Goal: Find contact information: Obtain details needed to contact an individual or organization

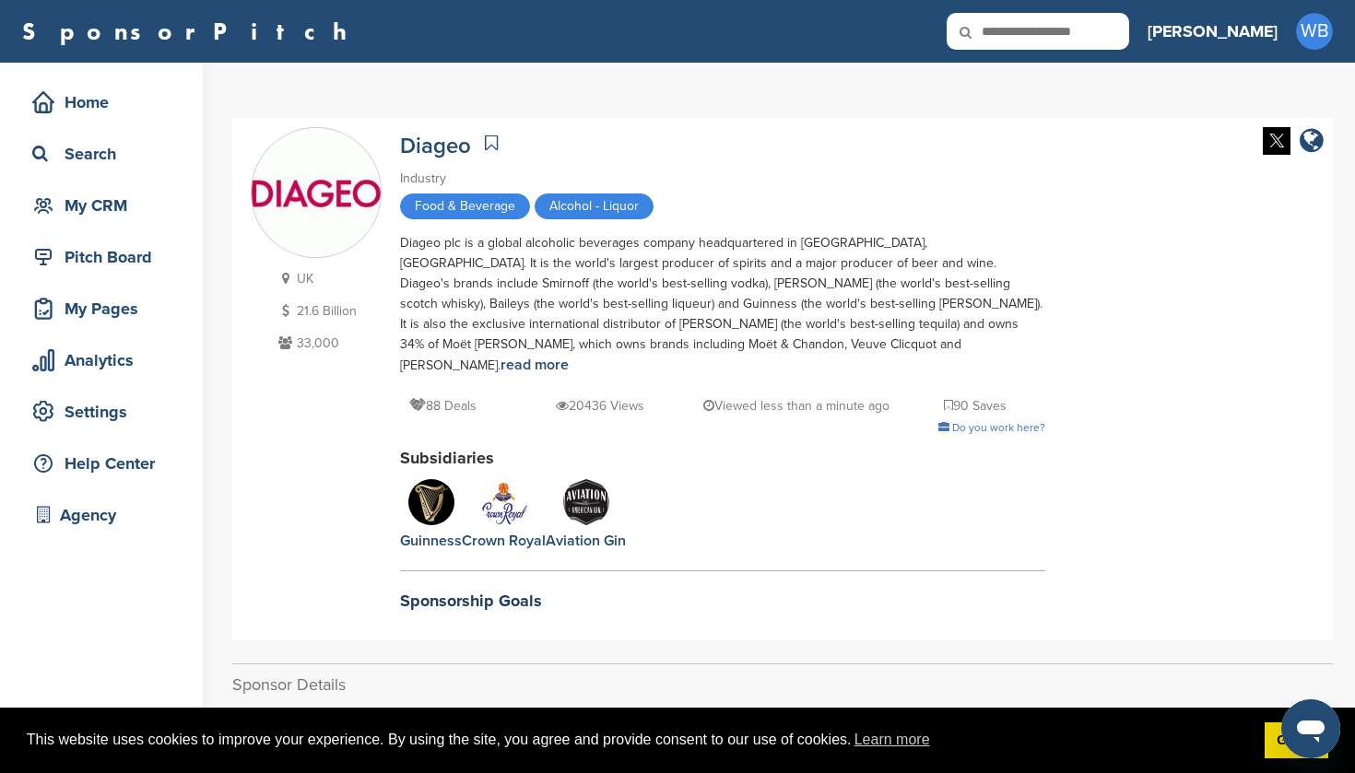
click at [1090, 34] on input "text" at bounding box center [1038, 31] width 182 height 37
type input "**"
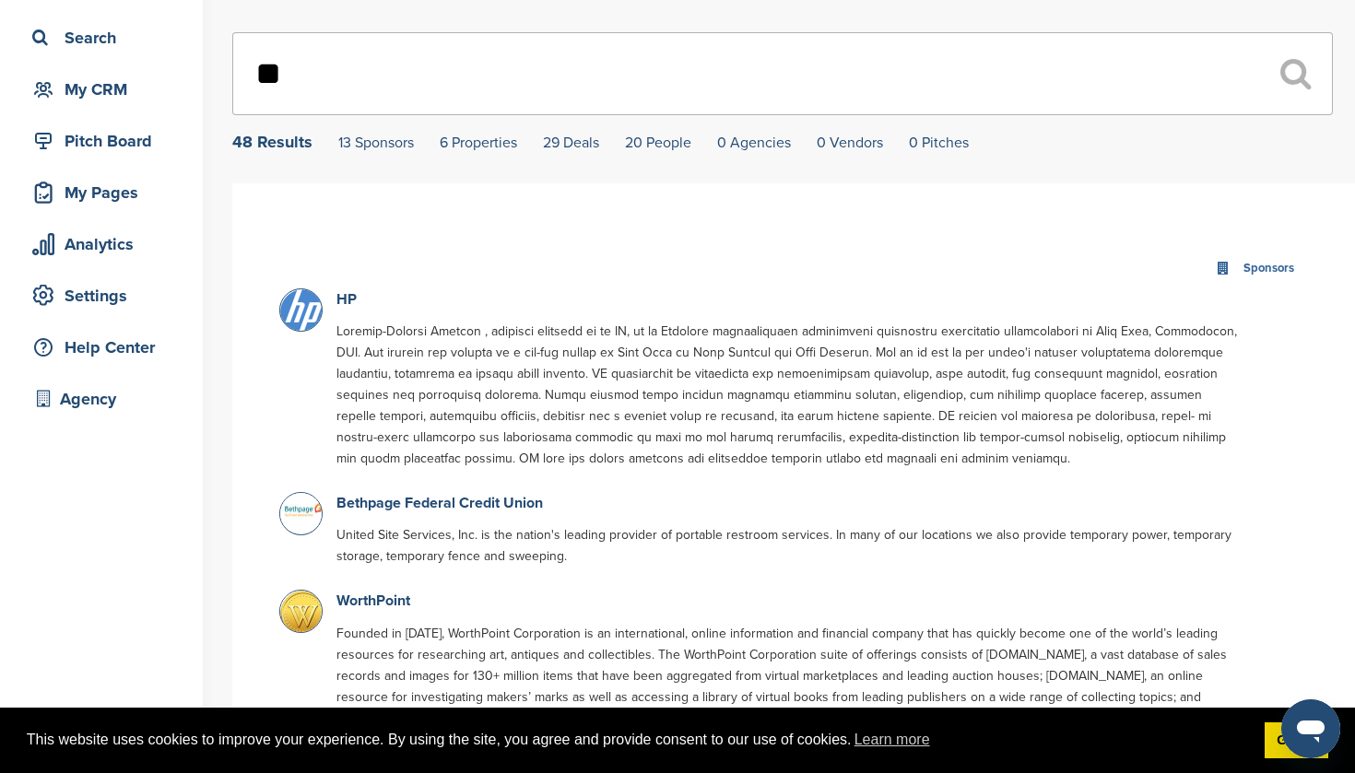
scroll to position [124, 0]
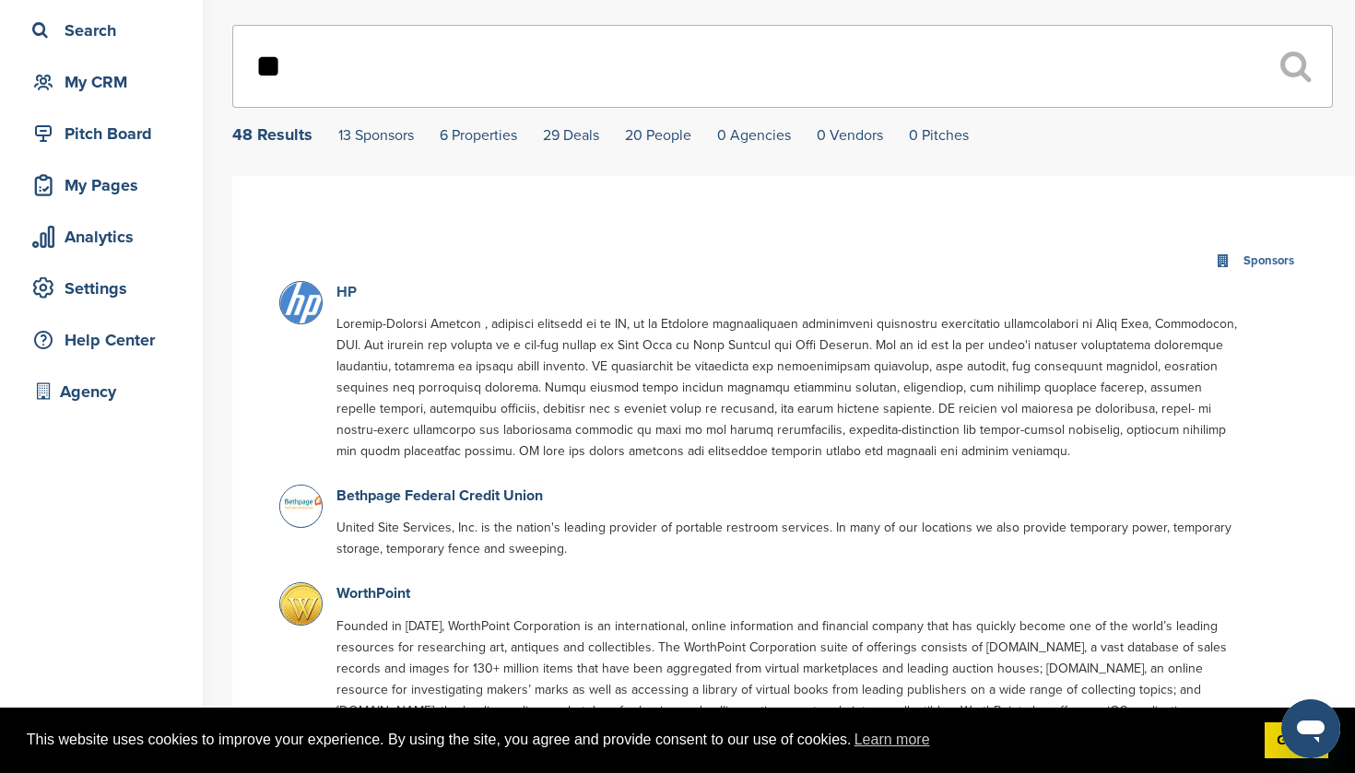
click at [347, 293] on link "HP" at bounding box center [346, 292] width 20 height 18
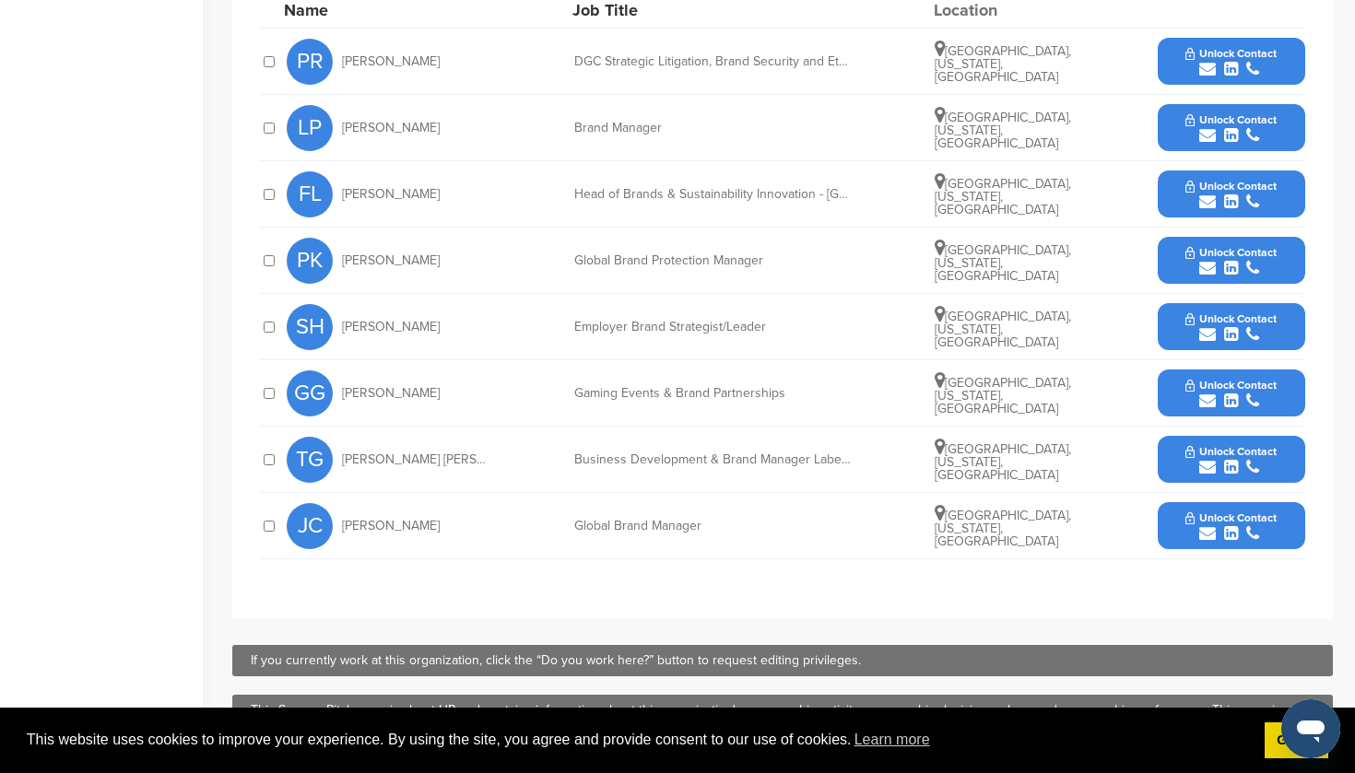
scroll to position [762, 0]
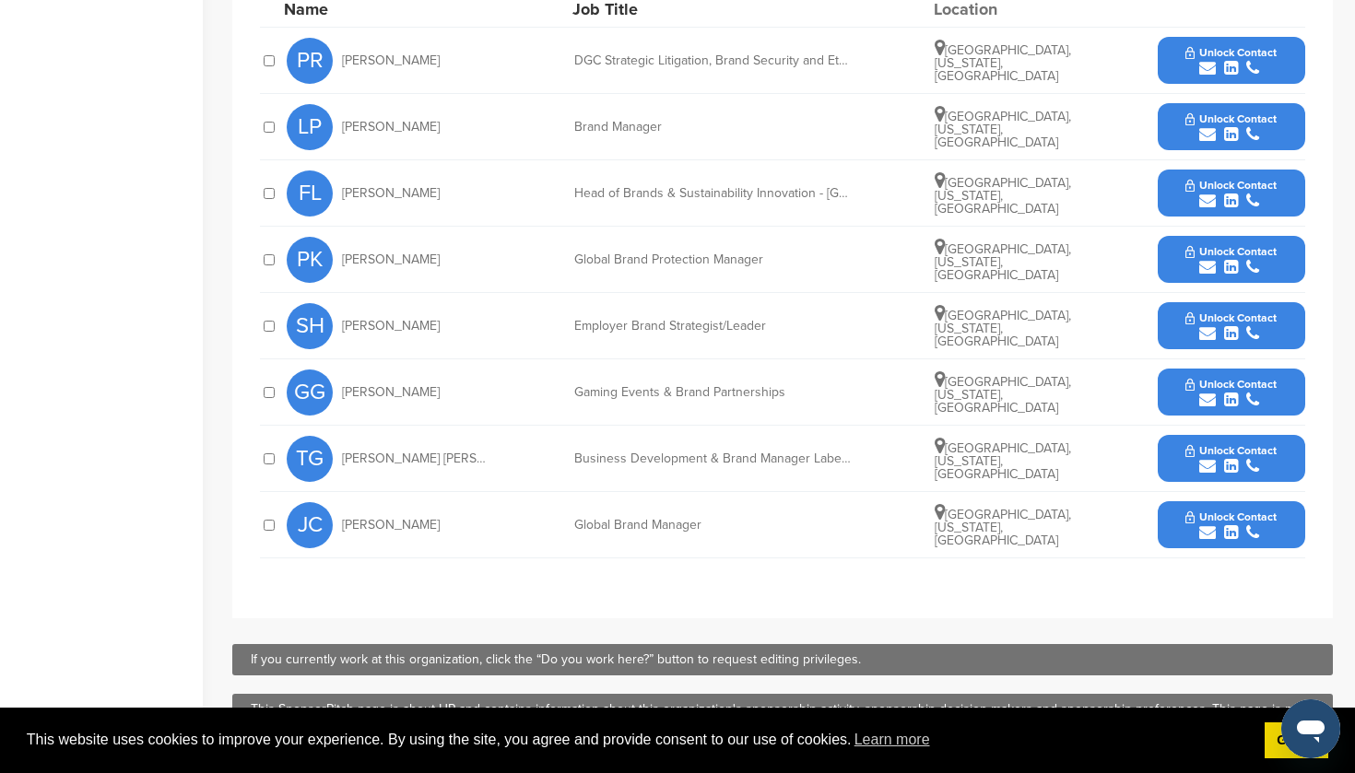
click at [1233, 512] on span "Unlock Contact" at bounding box center [1230, 517] width 91 height 13
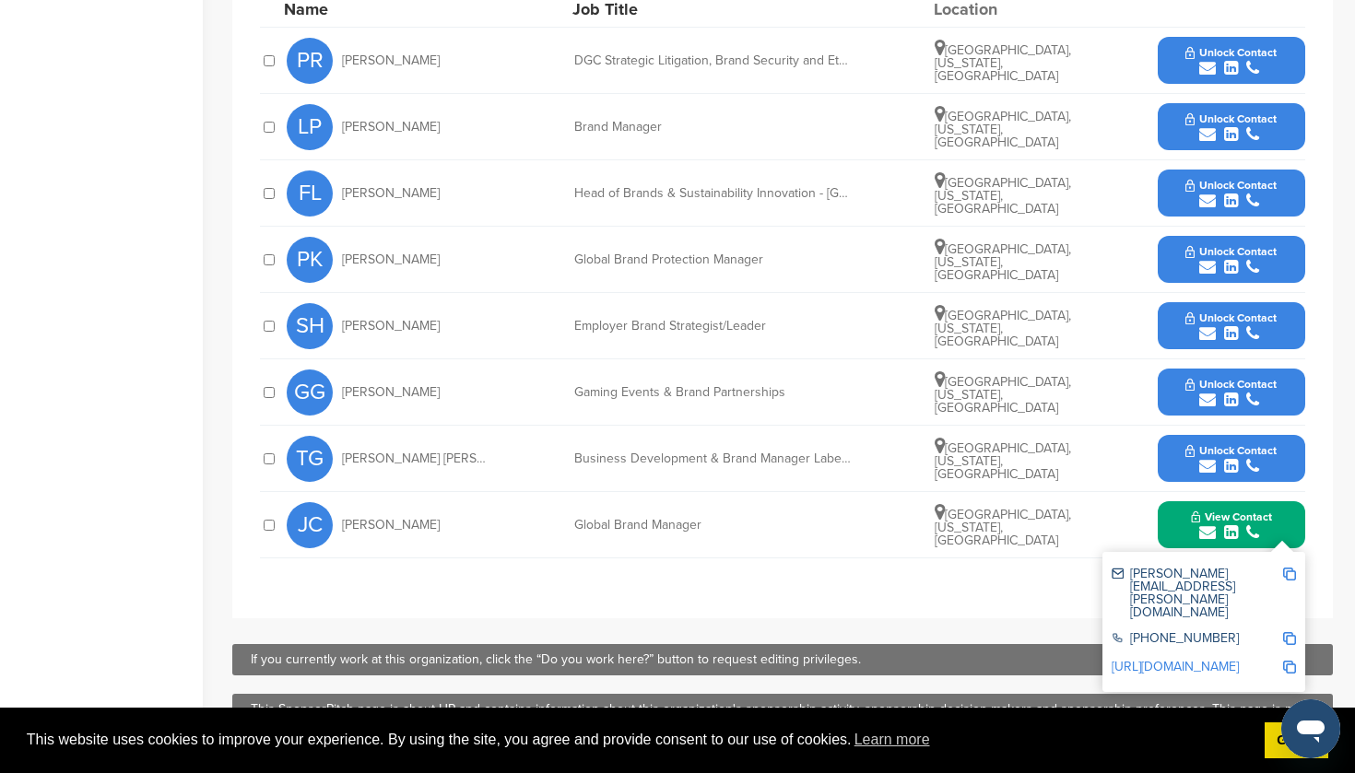
click at [1231, 448] on span "Unlock Contact" at bounding box center [1230, 450] width 91 height 13
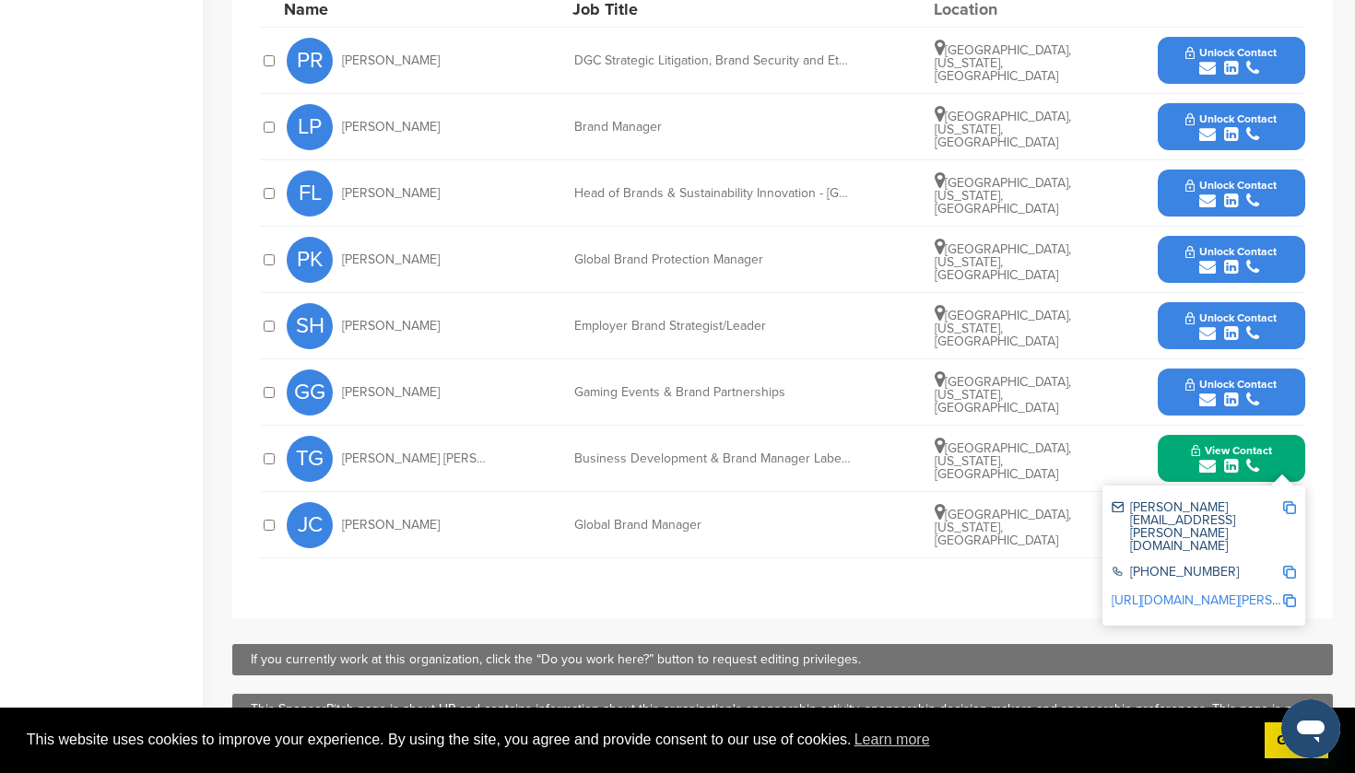
click at [1213, 263] on icon "submit" at bounding box center [1207, 267] width 17 height 17
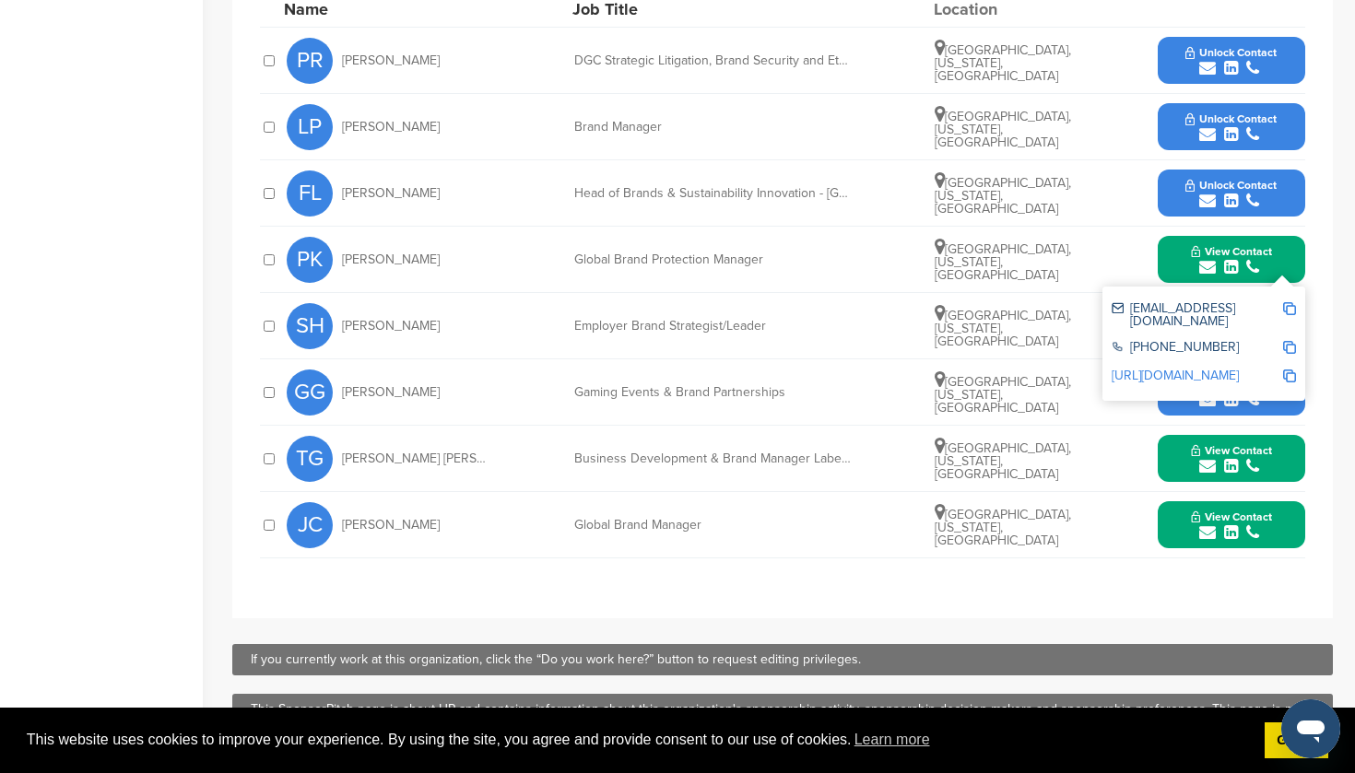
click at [1229, 124] on span "Unlock Contact" at bounding box center [1230, 118] width 91 height 13
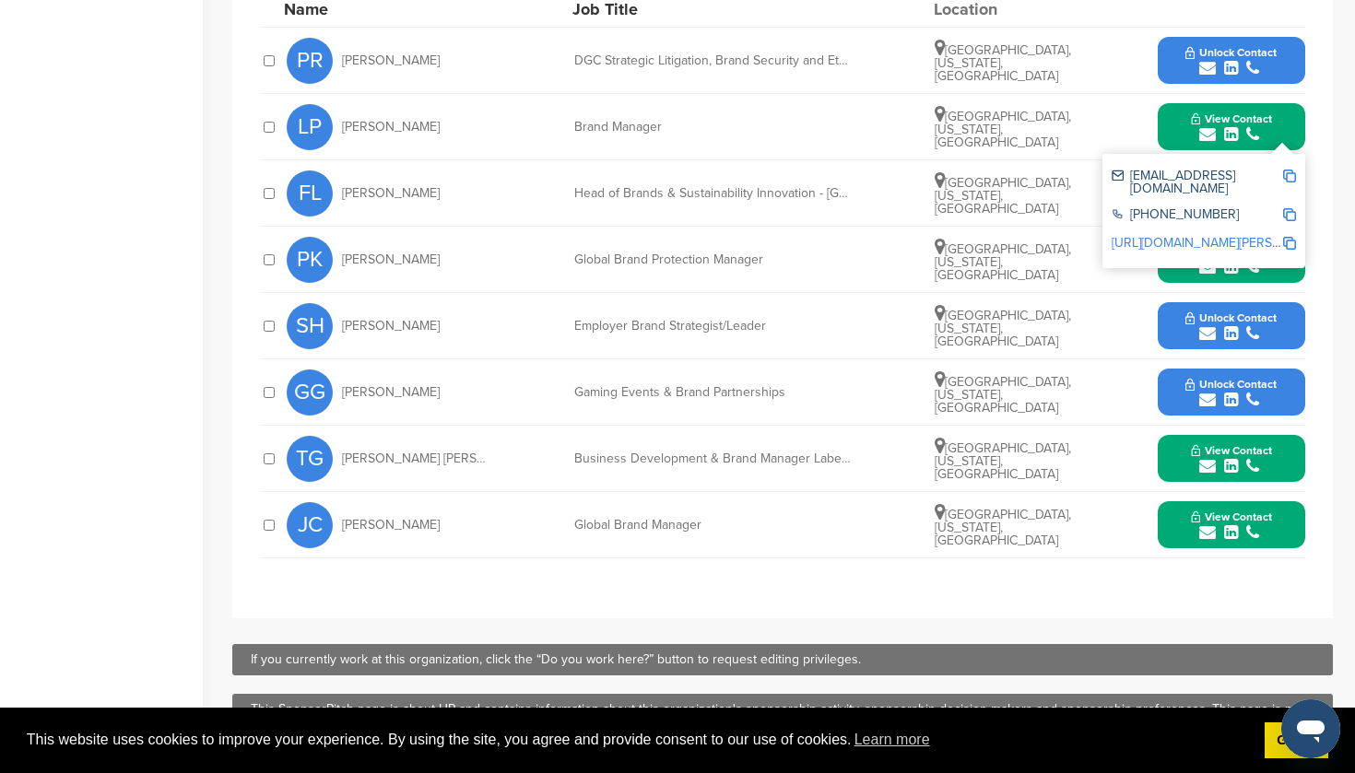
click at [1231, 54] on span "Unlock Contact" at bounding box center [1230, 52] width 91 height 13
